Goal: Check status: Check status

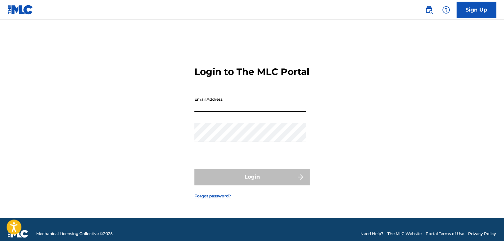
type input "[EMAIL_ADDRESS][DOMAIN_NAME]"
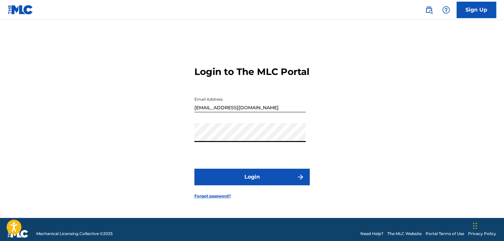
click at [252, 173] on form "Login to The MLC Portal Email Address [EMAIL_ADDRESS][DOMAIN_NAME] Password Log…" at bounding box center [252, 126] width 115 height 181
click at [253, 185] on button "Login" at bounding box center [252, 176] width 115 height 16
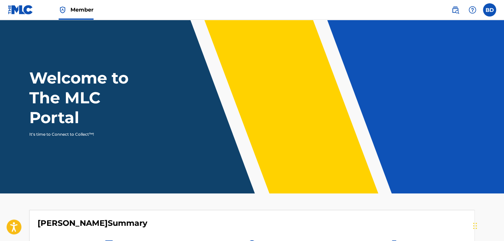
scroll to position [97, 0]
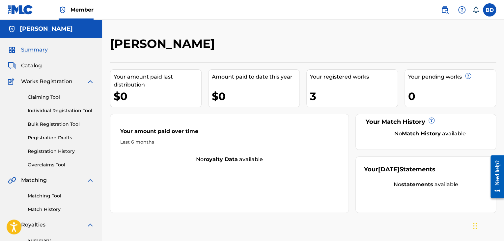
click at [37, 66] on span "Catalog" at bounding box center [31, 66] width 21 height 8
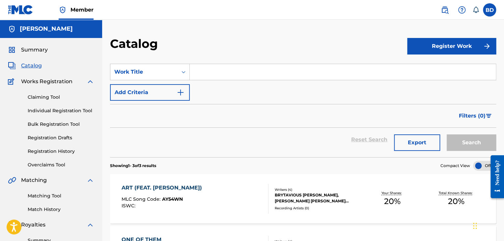
click at [63, 154] on link "Registration History" at bounding box center [61, 151] width 67 height 7
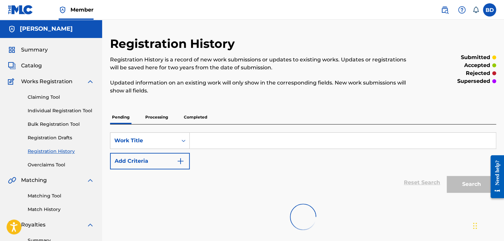
scroll to position [66, 0]
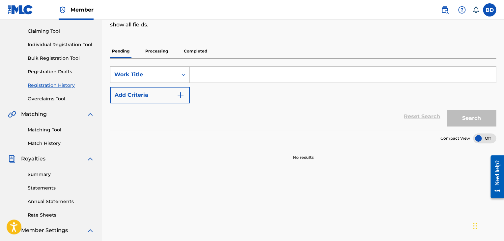
click at [160, 53] on p "Processing" at bounding box center [156, 51] width 27 height 14
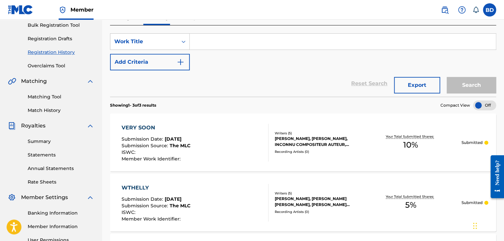
scroll to position [198, 0]
